Goal: Task Accomplishment & Management: Manage account settings

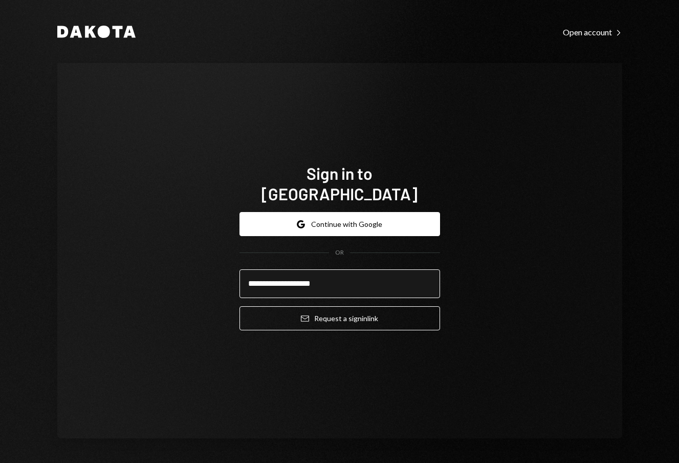
type input "**********"
click at [239, 306] on button "Email Request a sign in link" at bounding box center [339, 318] width 201 height 24
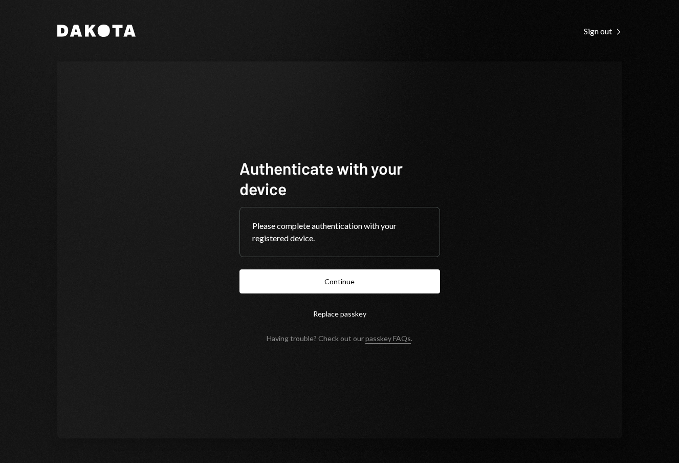
click at [239, 269] on button "Continue" at bounding box center [339, 281] width 201 height 24
click at [350, 280] on form "Authenticate with your device Please complete authentication with your register…" at bounding box center [339, 250] width 201 height 185
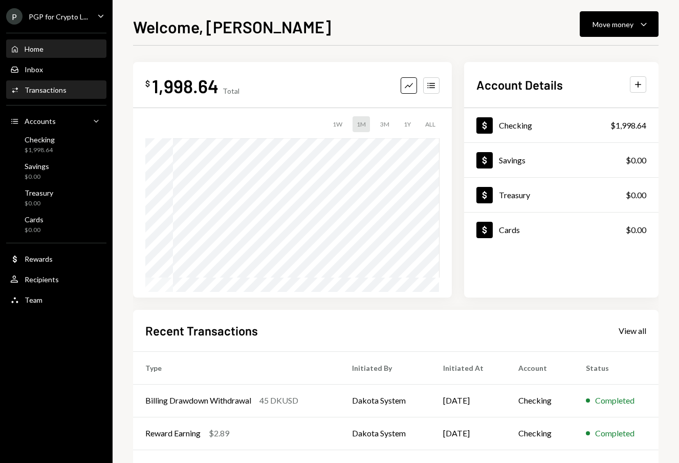
click at [55, 94] on div "Activities Transactions" at bounding box center [38, 89] width 56 height 9
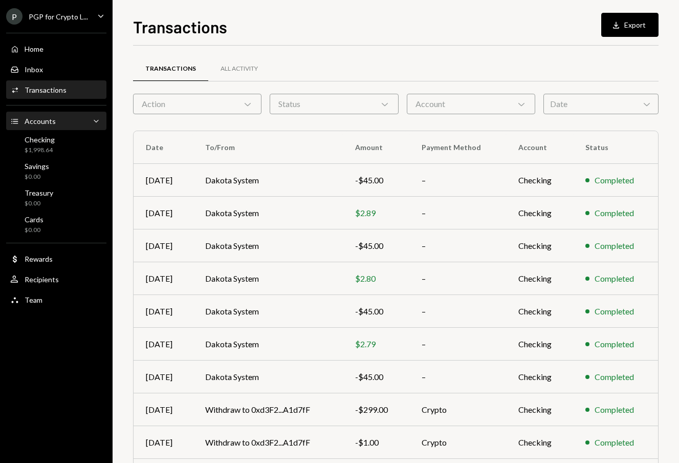
click at [46, 123] on div "Accounts" at bounding box center [40, 121] width 31 height 9
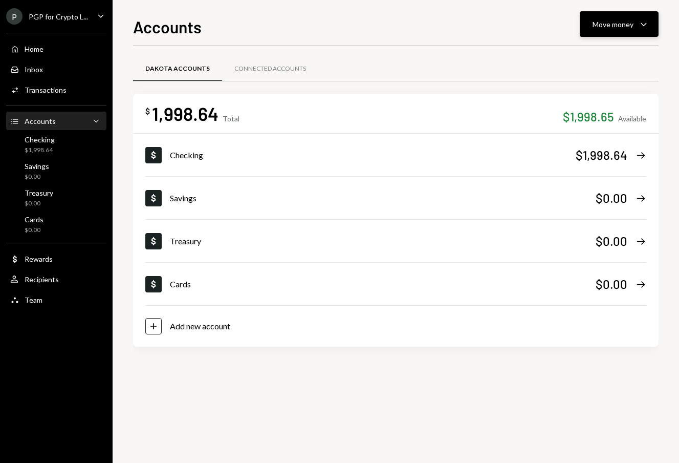
click at [611, 30] on div "Move money Caret Down" at bounding box center [619, 24] width 53 height 12
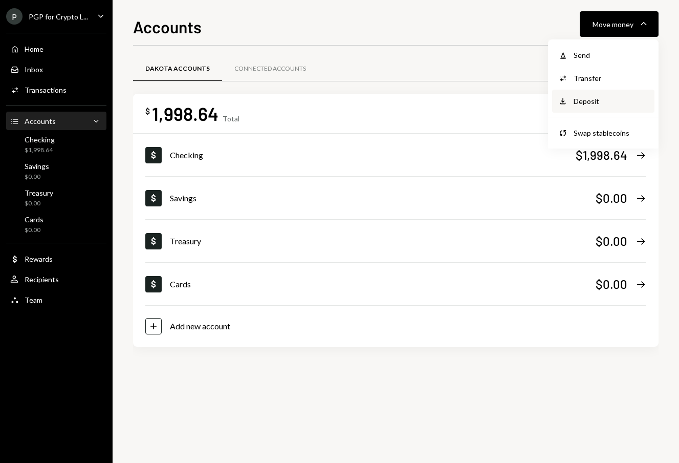
click at [587, 102] on div "Deposit" at bounding box center [611, 101] width 75 height 11
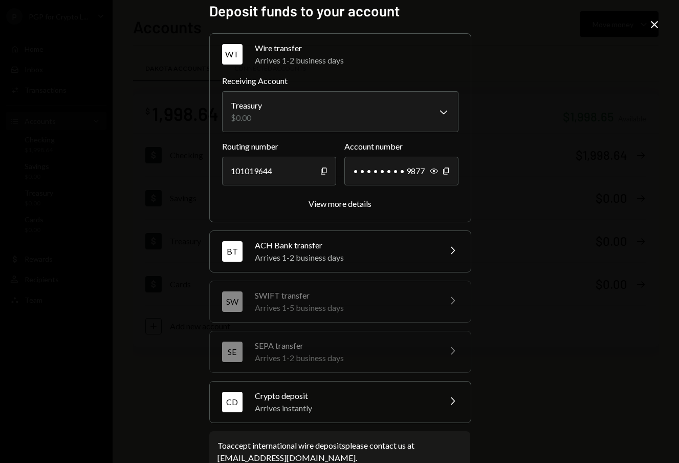
scroll to position [1, 0]
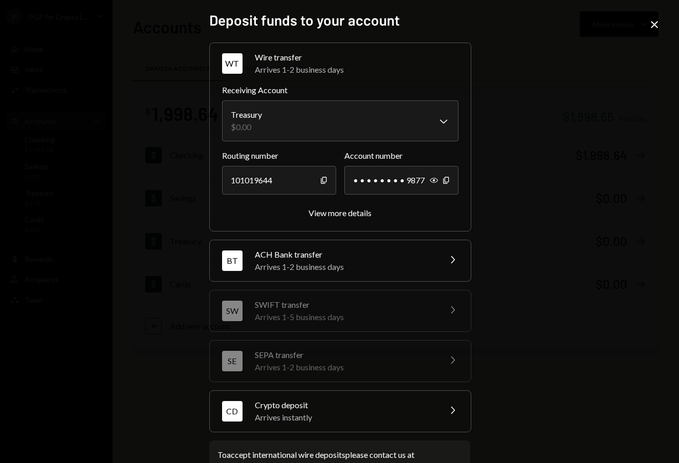
click at [450, 252] on div "BT ACH Bank transfer Arrives 1-2 business days Chevron Right" at bounding box center [340, 260] width 261 height 41
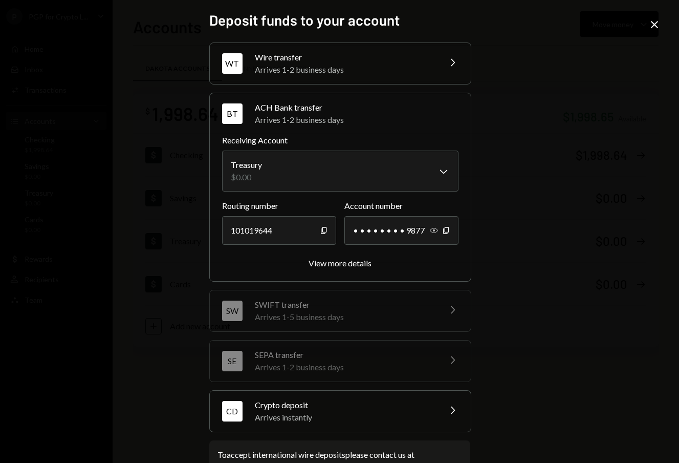
click at [431, 229] on icon "Show" at bounding box center [434, 230] width 8 height 8
click at [430, 230] on icon "Hide" at bounding box center [434, 230] width 8 height 8
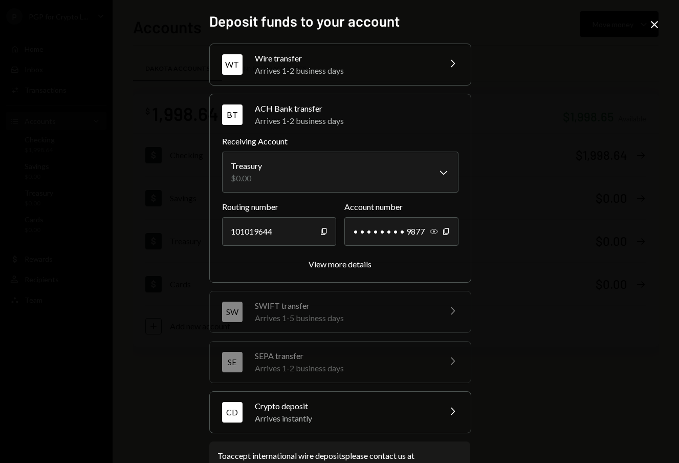
scroll to position [36, 0]
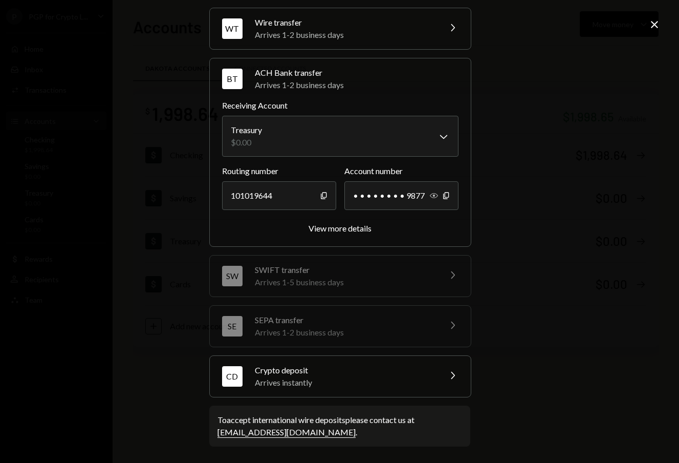
click at [416, 373] on div "Crypto deposit" at bounding box center [344, 370] width 179 height 12
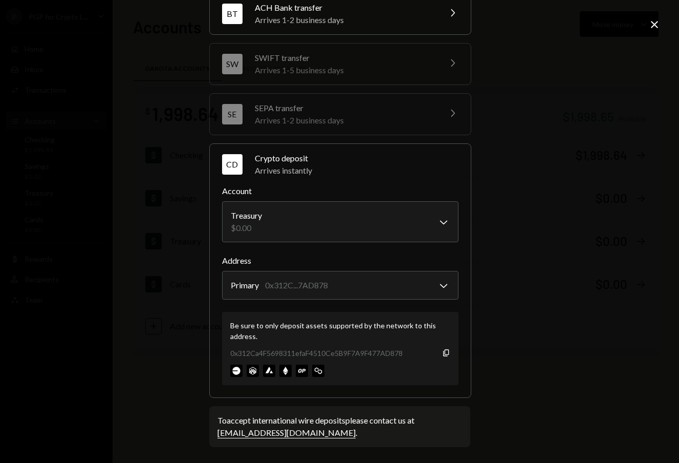
scroll to position [0, 0]
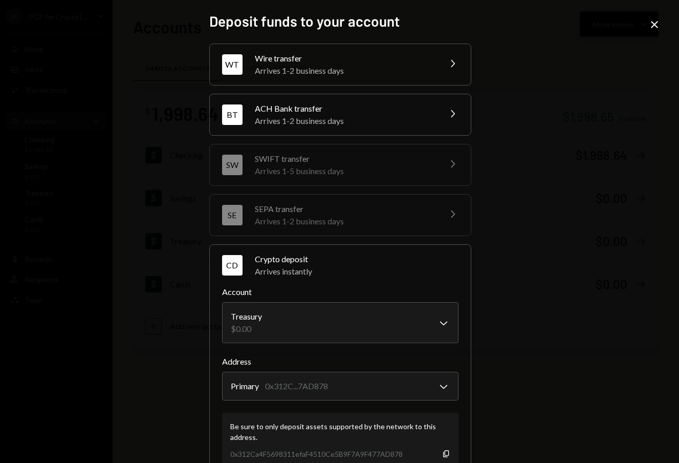
click at [652, 26] on icon "Close" at bounding box center [654, 24] width 12 height 12
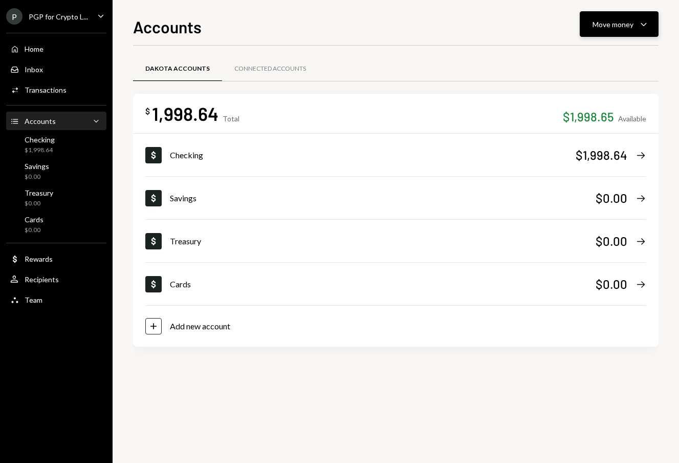
click at [641, 28] on icon "Caret Down" at bounding box center [644, 24] width 12 height 12
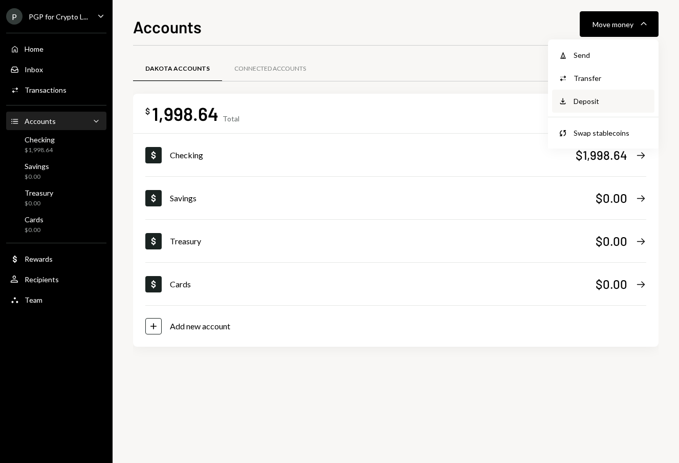
click at [575, 94] on div "Deposit Deposit" at bounding box center [603, 101] width 102 height 23
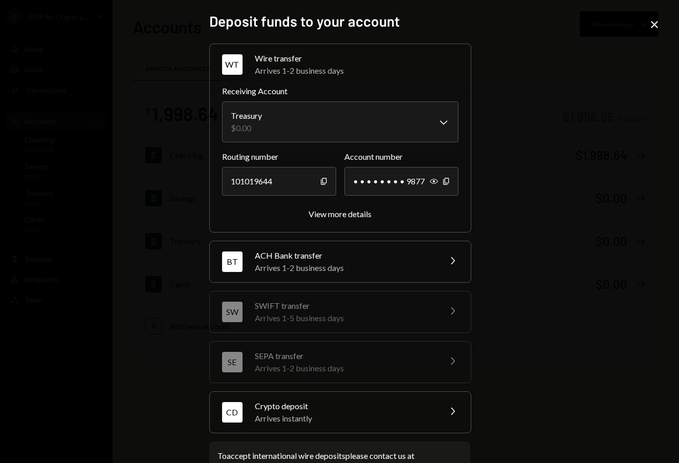
scroll to position [36, 0]
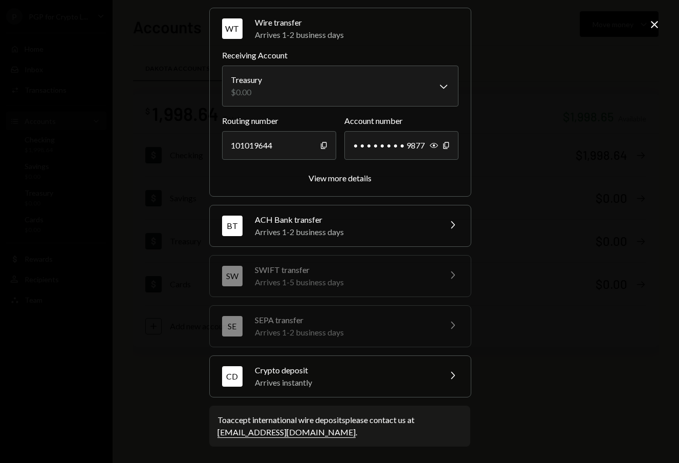
click at [449, 376] on icon "Chevron Right" at bounding box center [452, 375] width 12 height 12
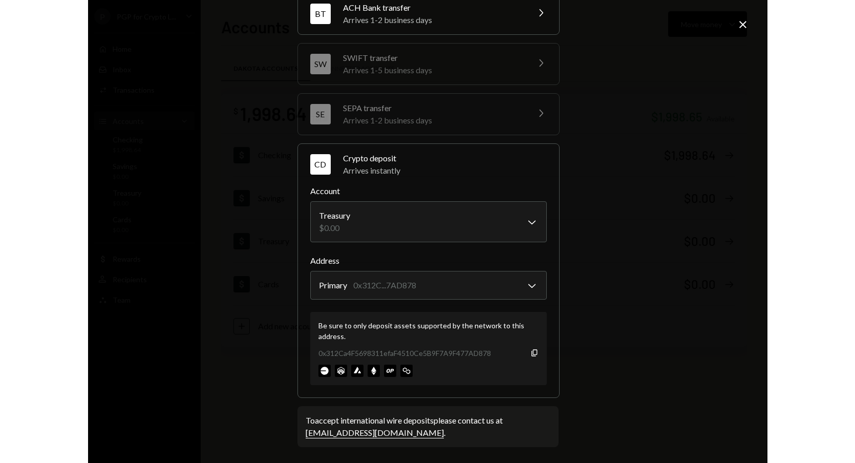
scroll to position [0, 0]
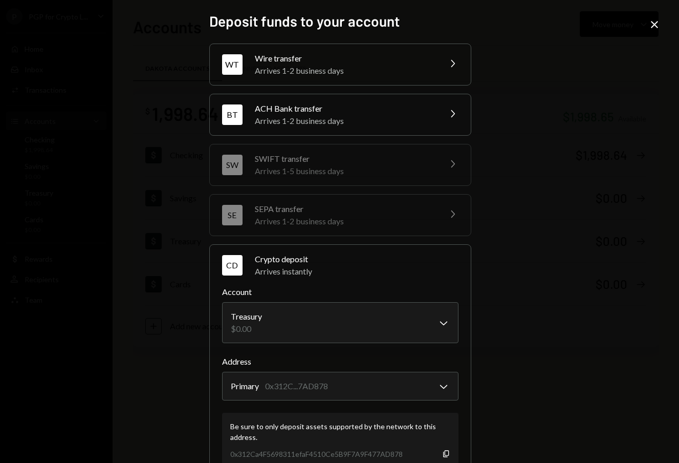
click at [650, 25] on icon "Close" at bounding box center [654, 24] width 12 height 12
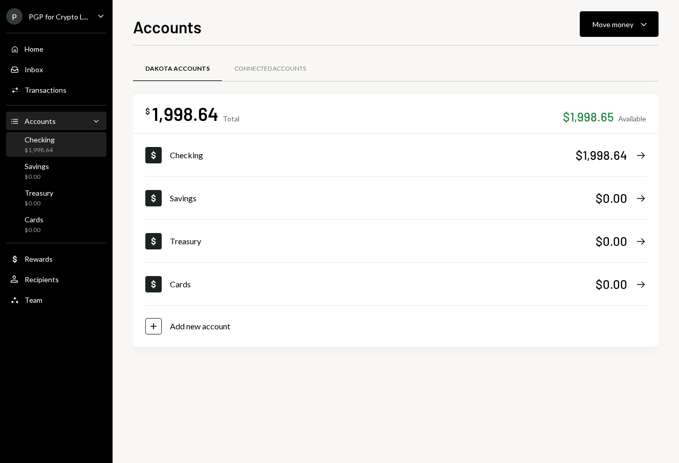
click at [46, 148] on div "$1,998.64" at bounding box center [40, 150] width 30 height 9
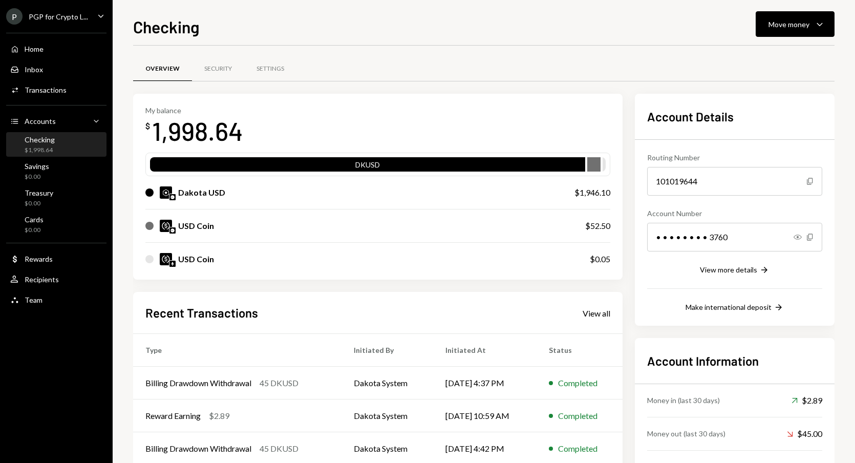
drag, startPoint x: 148, startPoint y: 10, endPoint x: 842, endPoint y: 65, distance: 696.1
